Goal: Task Accomplishment & Management: Complete application form

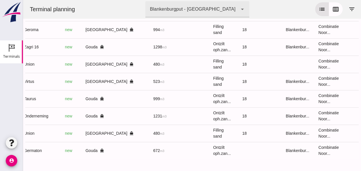
scroll to position [0, 148]
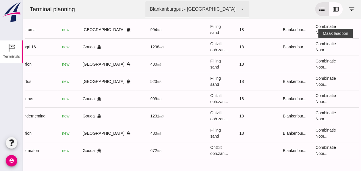
click at [361, 44] on icon "receipt_long" at bounding box center [367, 46] width 5 height 5
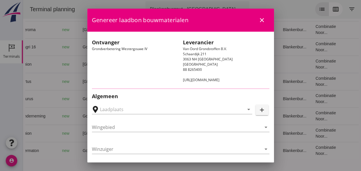
type input "Loswal Fa. J. Bos&Zonen, [GEOGRAPHIC_DATA]"
type input "Zagri 16"
type input "[PERSON_NAME]"
type input "1298"
type input "Ontzilt oph.zand [75] (6120)"
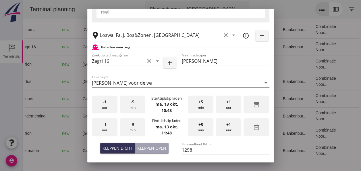
scroll to position [115, 0]
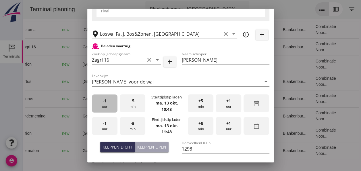
click at [104, 107] on div "-1 uur" at bounding box center [105, 103] width 26 height 18
click at [103, 107] on div "-1 uur" at bounding box center [105, 103] width 26 height 18
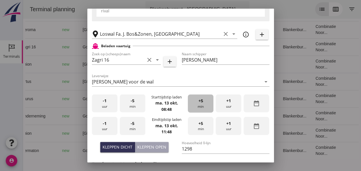
click at [202, 105] on div "+5 min" at bounding box center [201, 103] width 26 height 18
click at [104, 129] on div "-1 uur" at bounding box center [105, 126] width 26 height 18
click at [110, 128] on div "-1 uur" at bounding box center [105, 126] width 26 height 18
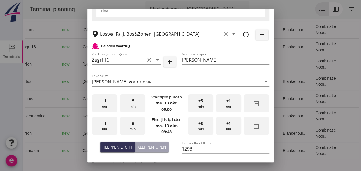
click at [200, 124] on span "+5" at bounding box center [201, 123] width 5 height 6
click at [200, 125] on span "+5" at bounding box center [201, 123] width 5 height 6
click at [202, 125] on div "+5 min" at bounding box center [201, 126] width 26 height 18
click at [203, 126] on div "+5 min" at bounding box center [201, 126] width 26 height 18
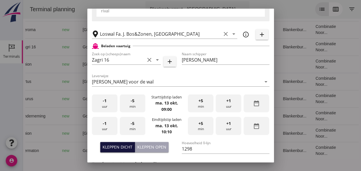
click at [120, 144] on div "Kleppen dicht" at bounding box center [118, 147] width 30 height 6
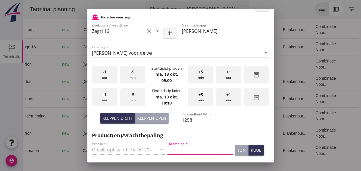
click at [178, 150] on input "Hoeveelheid" at bounding box center [200, 149] width 65 height 9
type input "1298"
click at [251, 149] on div "kuub" at bounding box center [256, 150] width 11 height 6
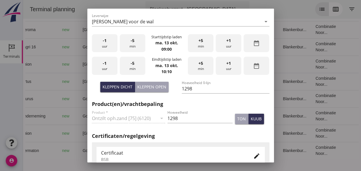
scroll to position [230, 0]
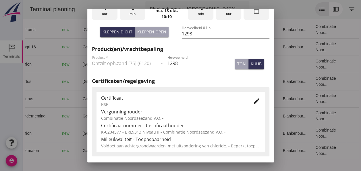
click at [254, 102] on icon "edit" at bounding box center [257, 100] width 7 height 7
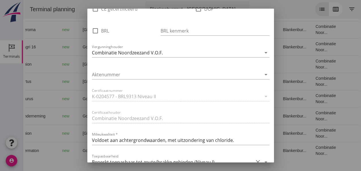
scroll to position [374, 0]
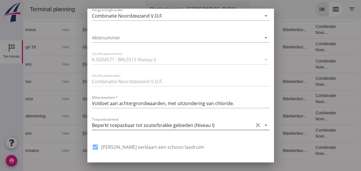
click at [263, 125] on icon "arrow_drop_down" at bounding box center [266, 125] width 7 height 7
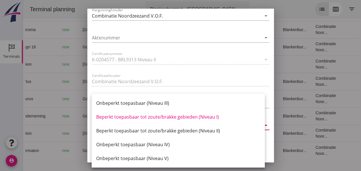
click at [206, 129] on div "Beperkt toepasbaar tot zoute/brakke gebieden (Niveau II)" at bounding box center [178, 130] width 164 height 7
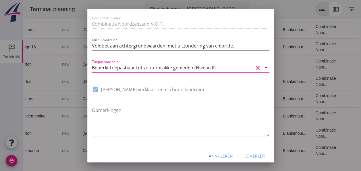
scroll to position [436, 0]
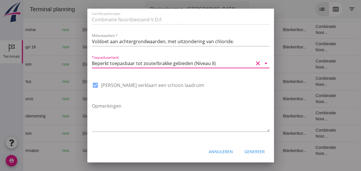
click at [253, 151] on div "Genereer" at bounding box center [255, 151] width 20 height 6
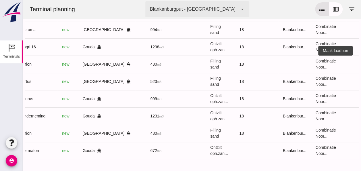
click at [361, 62] on icon "receipt_long" at bounding box center [367, 64] width 5 height 5
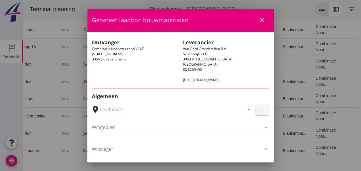
type input "[PERSON_NAME], [GEOGRAPHIC_DATA]"
type input "Union"
type input "[PERSON_NAME]"
type input "480"
type input "Ophoogzand (6120)"
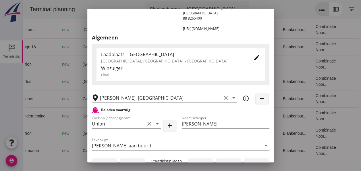
scroll to position [115, 0]
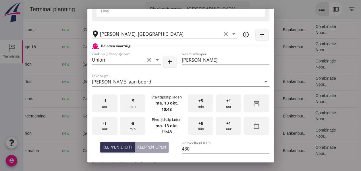
click at [107, 105] on div "-1 uur" at bounding box center [105, 103] width 26 height 18
click at [195, 102] on div "+5 min" at bounding box center [201, 103] width 26 height 18
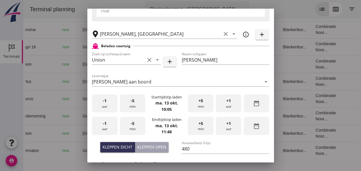
click at [195, 102] on div "+5 min" at bounding box center [201, 103] width 26 height 18
click at [109, 126] on div "-1 uur" at bounding box center [105, 126] width 26 height 18
click at [137, 125] on div "-5 min" at bounding box center [133, 126] width 26 height 18
click at [137, 126] on div "-5 min" at bounding box center [133, 126] width 26 height 18
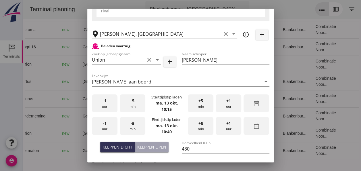
click at [199, 123] on span "+5" at bounding box center [201, 123] width 5 height 6
click at [124, 147] on div "Kleppen dicht" at bounding box center [118, 147] width 30 height 6
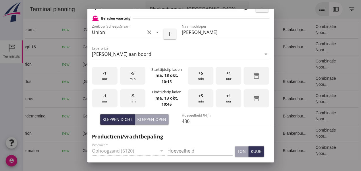
scroll to position [172, 0]
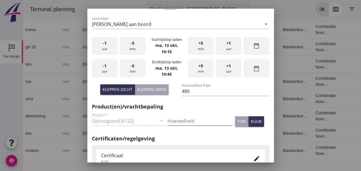
click at [179, 121] on input "Hoeveelheid" at bounding box center [200, 120] width 65 height 9
type input "480"
click at [257, 122] on button "kuub" at bounding box center [257, 121] width 16 height 10
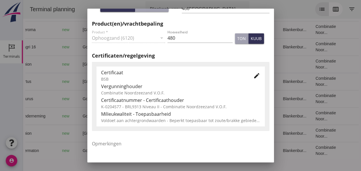
scroll to position [259, 0]
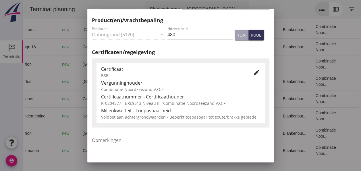
click at [254, 72] on icon "edit" at bounding box center [257, 72] width 7 height 7
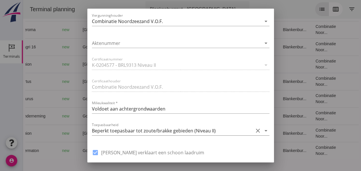
scroll to position [374, 0]
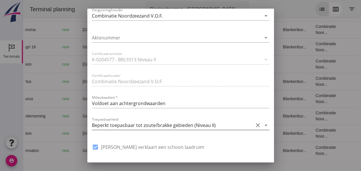
click at [263, 125] on icon "arrow_drop_down" at bounding box center [266, 125] width 7 height 7
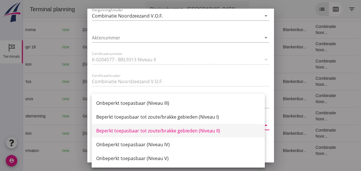
click at [209, 130] on div "Beperkt toepasbaar tot zoute/brakke gebieden (Niveau II)" at bounding box center [178, 130] width 164 height 7
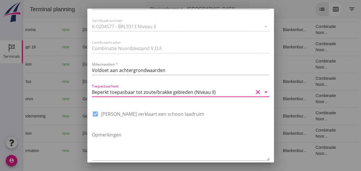
scroll to position [436, 0]
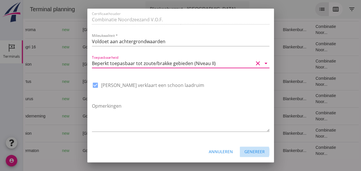
click at [252, 151] on div "Genereer" at bounding box center [255, 151] width 20 height 6
